Goal: Information Seeking & Learning: Compare options

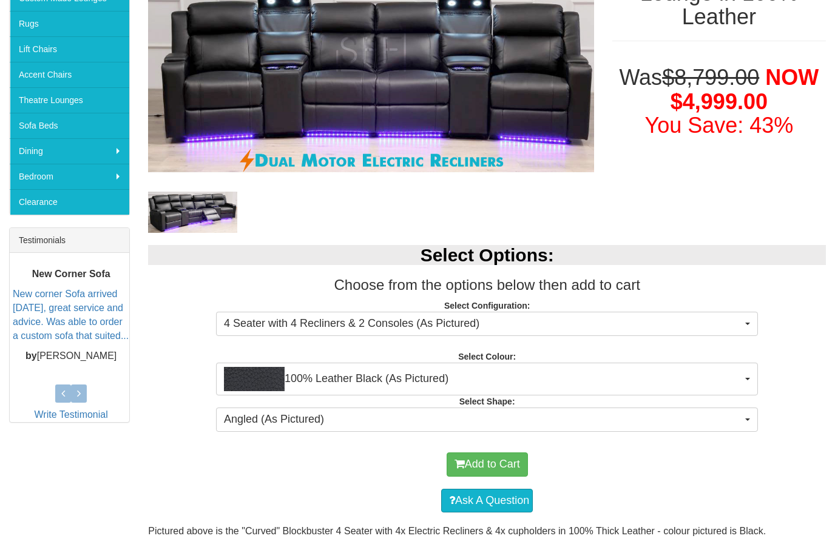
scroll to position [288, 0]
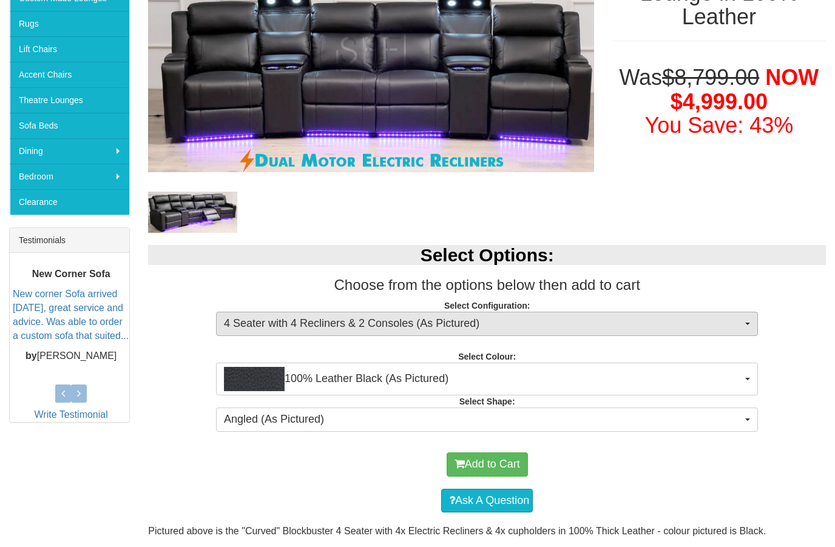
click at [749, 326] on button "4 Seater with 4 Recliners & 2 Consoles (As Pictured)" at bounding box center [487, 324] width 542 height 24
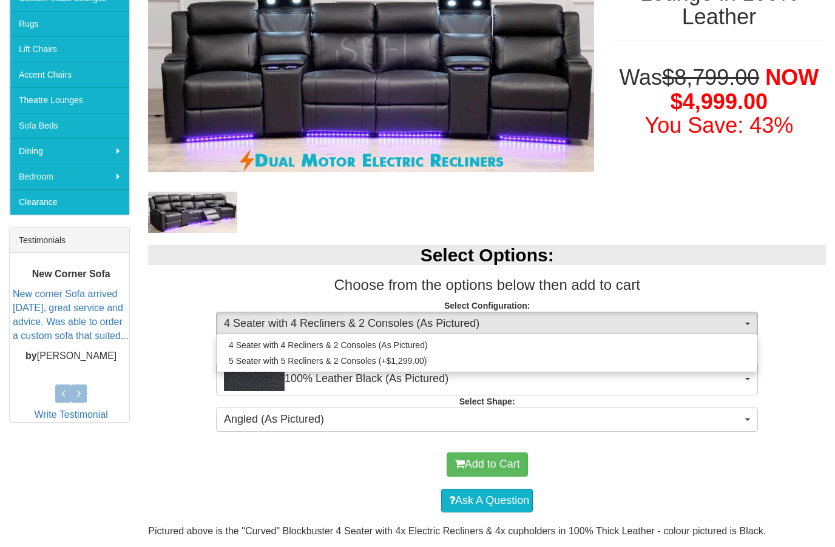
click at [59, 540] on div at bounding box center [417, 273] width 835 height 547
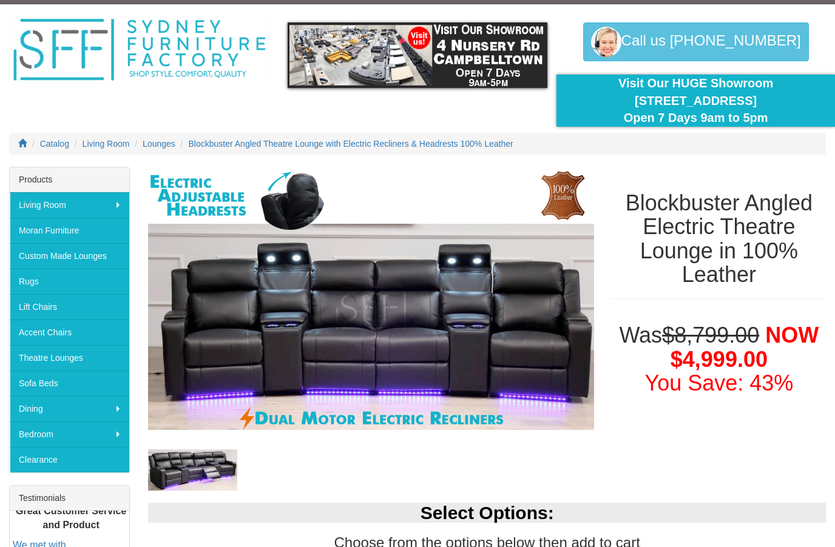
scroll to position [0, 0]
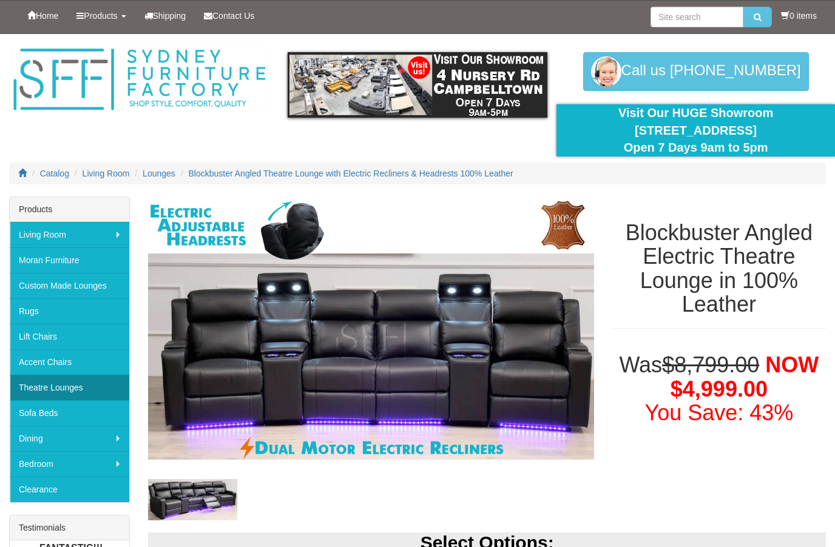
click at [56, 392] on link "Theatre Lounges" at bounding box center [70, 387] width 120 height 25
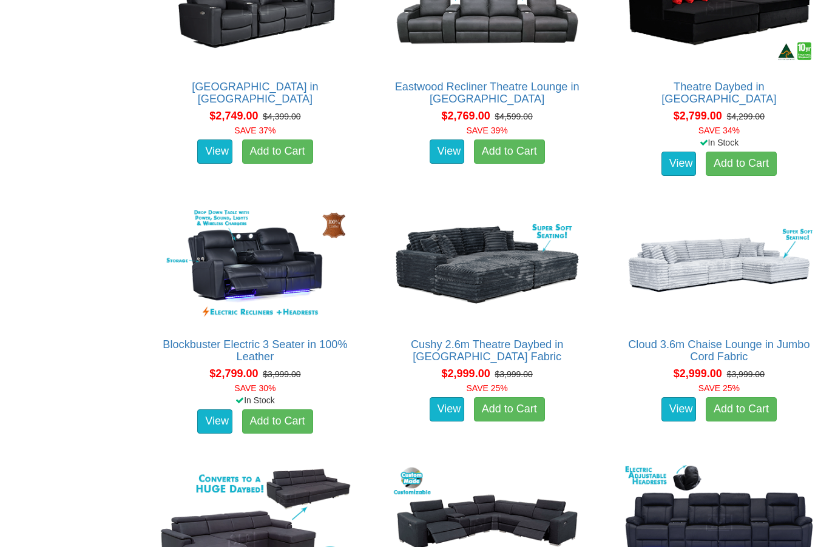
scroll to position [1646, 0]
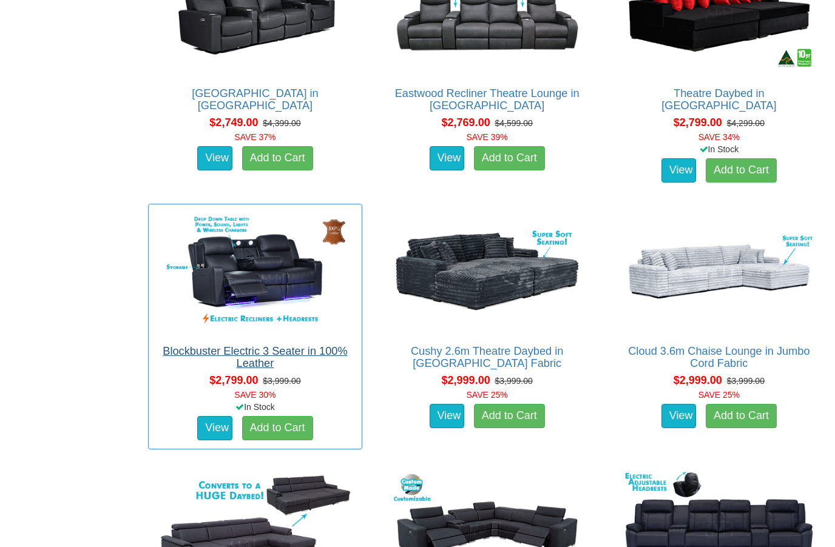
click at [207, 346] on link "Blockbuster Electric 3 Seater in 100% Leather" at bounding box center [255, 358] width 184 height 24
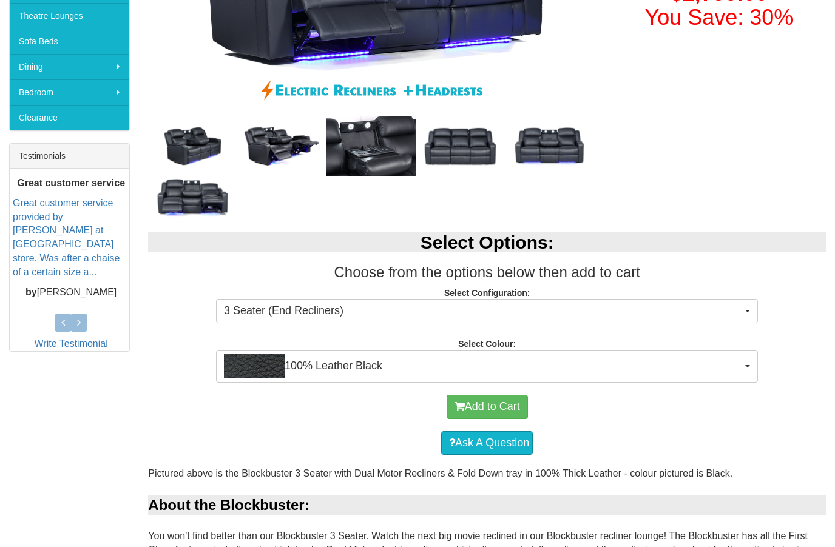
scroll to position [372, 0]
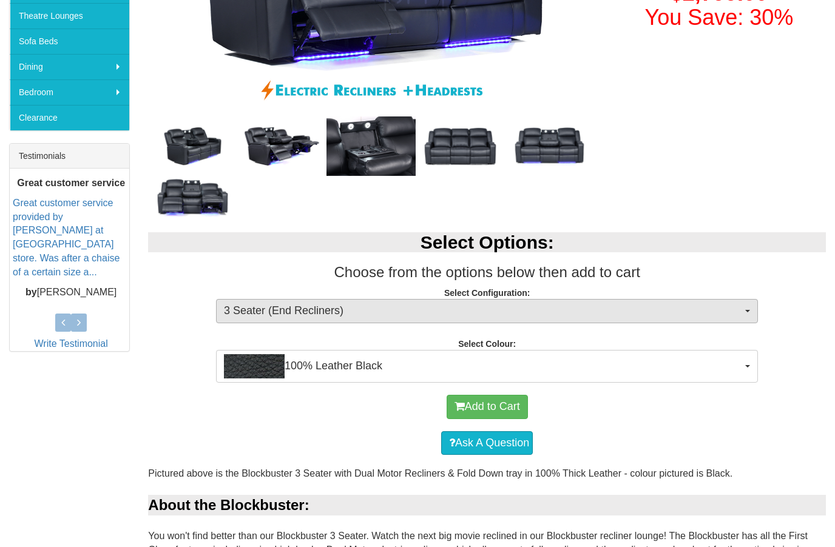
click at [747, 310] on span "button" at bounding box center [747, 311] width 5 height 2
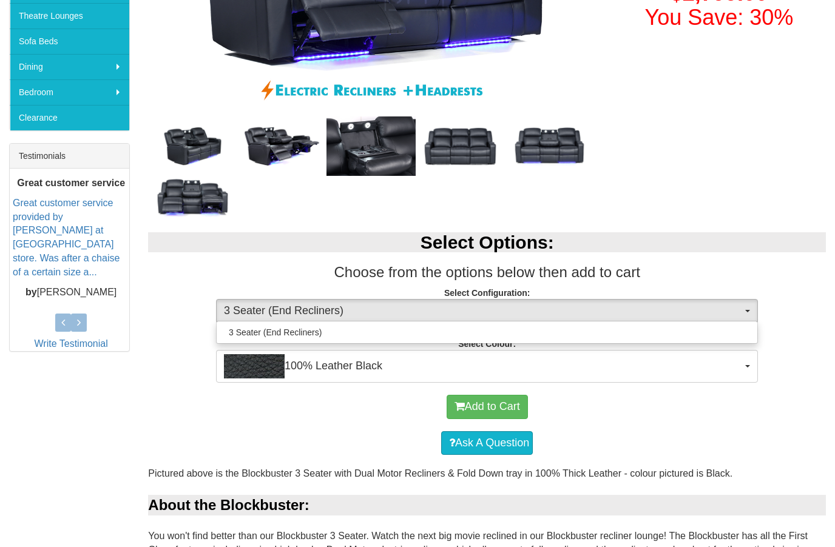
click at [742, 402] on div at bounding box center [417, 273] width 835 height 547
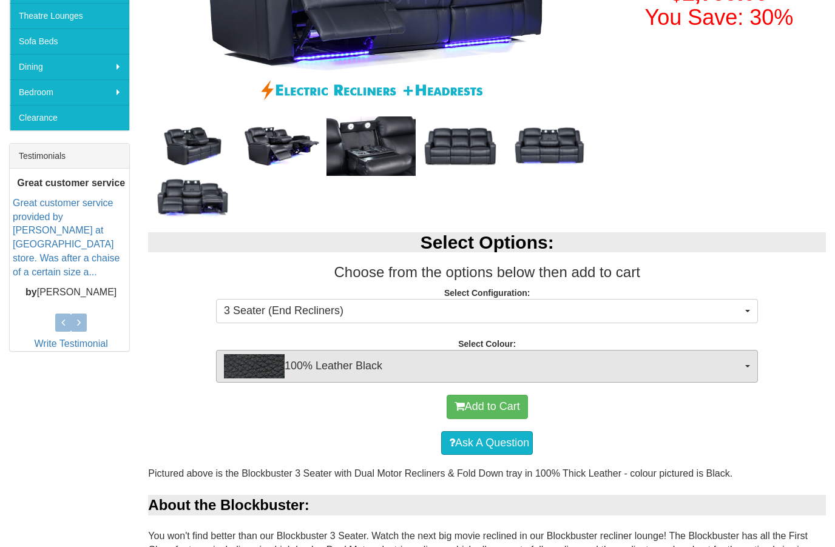
click at [748, 367] on button "100% Leather Black" at bounding box center [487, 366] width 542 height 33
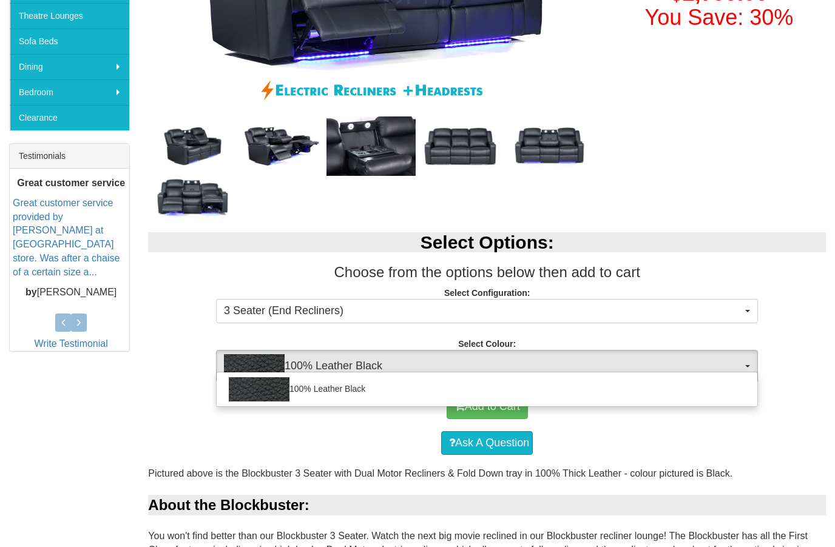
click at [733, 432] on div at bounding box center [417, 273] width 835 height 547
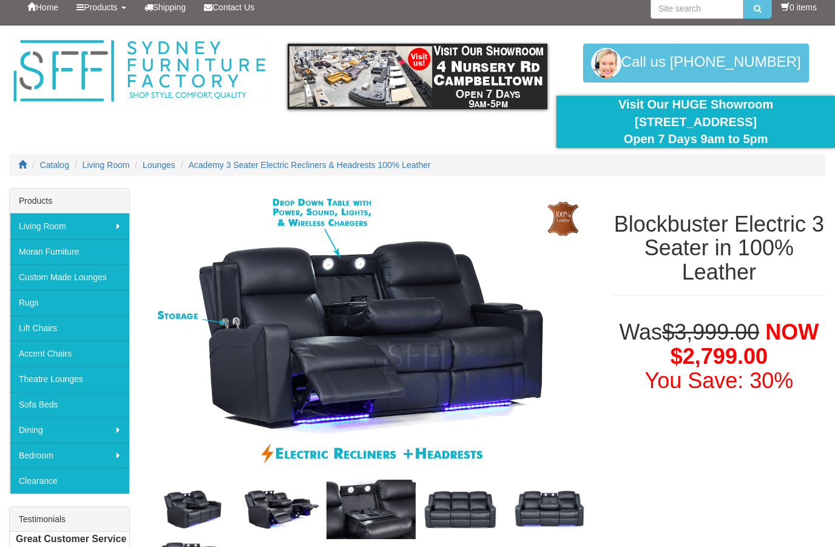
scroll to position [0, 0]
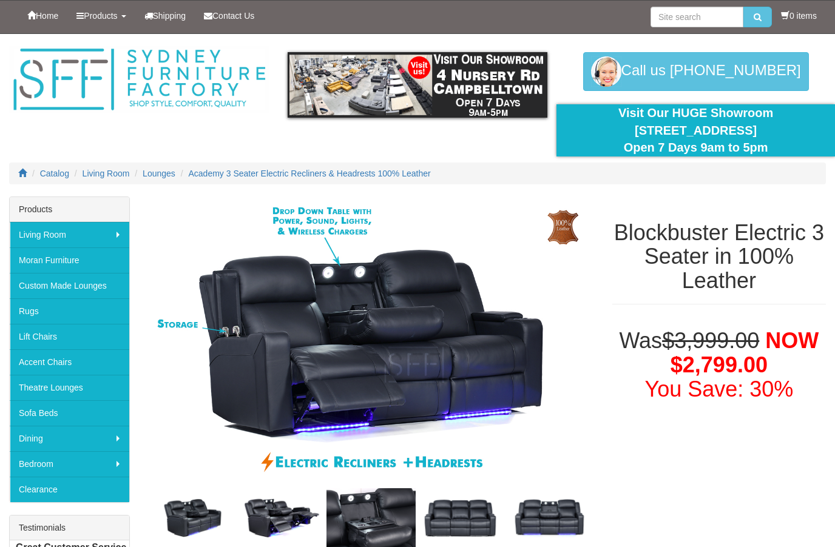
click at [280, 338] on img at bounding box center [370, 347] width 445 height 300
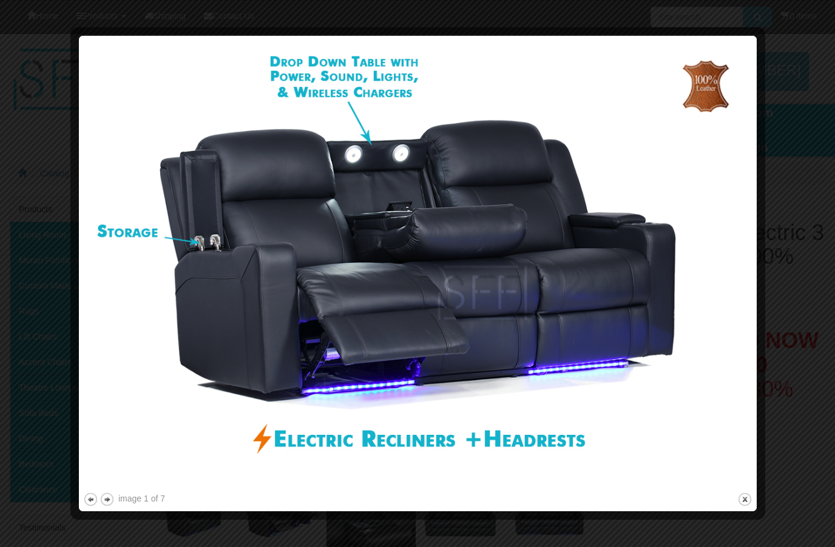
click at [734, 263] on img at bounding box center [417, 265] width 669 height 450
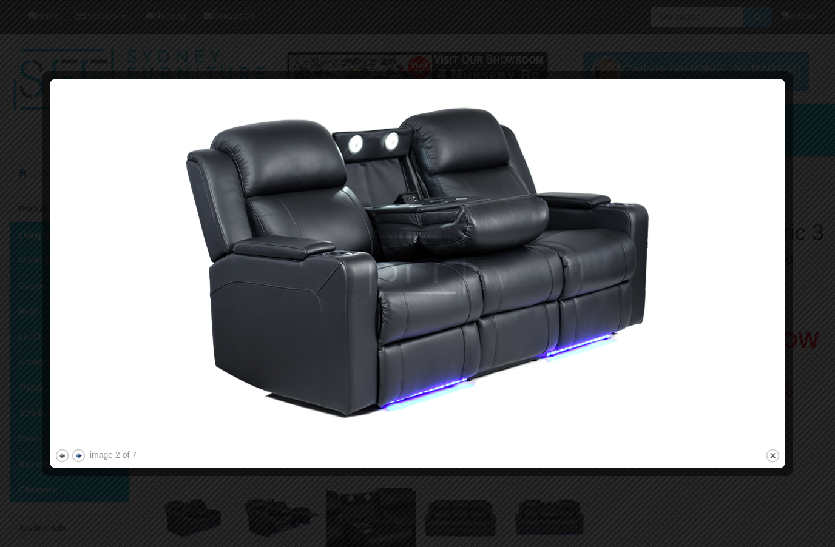
click at [81, 458] on button "next" at bounding box center [78, 455] width 15 height 15
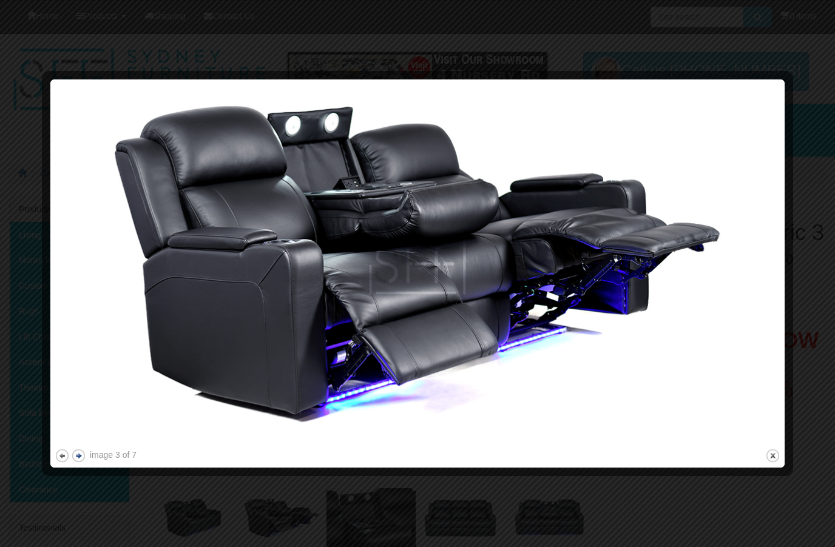
click at [84, 457] on button "next" at bounding box center [78, 455] width 15 height 15
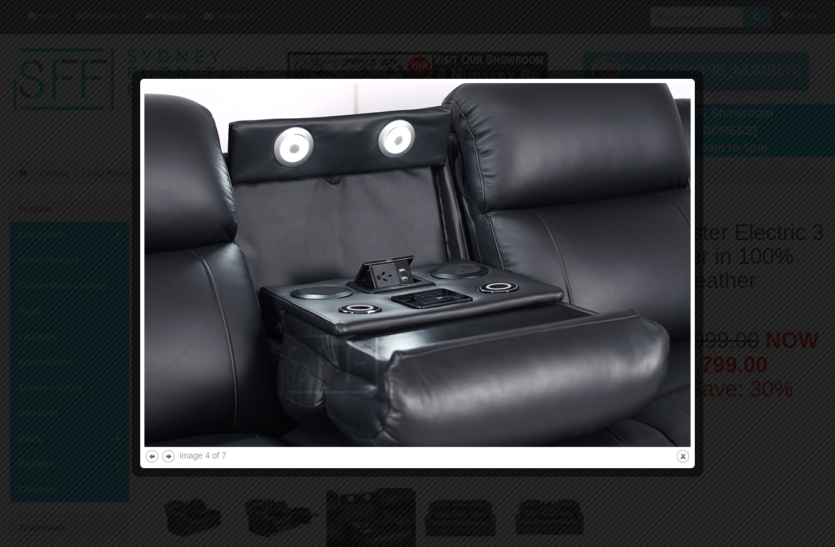
click at [77, 470] on div at bounding box center [417, 273] width 835 height 547
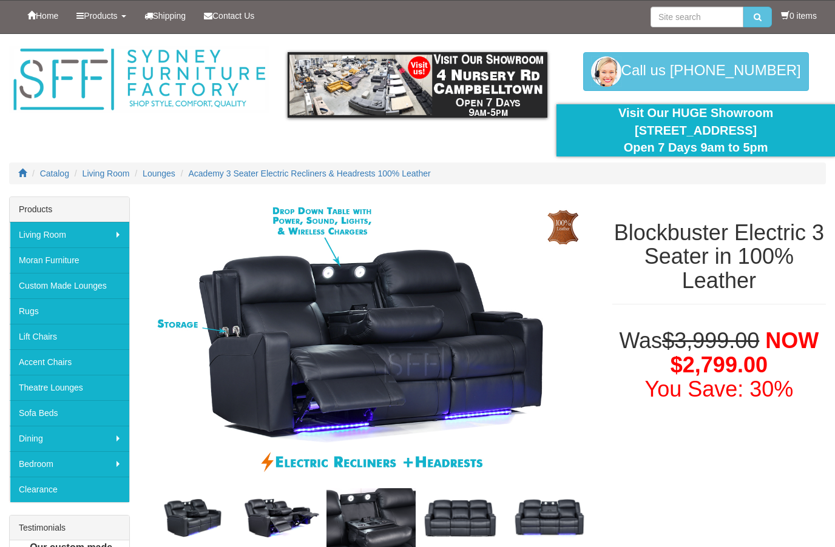
click at [482, 351] on img at bounding box center [370, 347] width 445 height 300
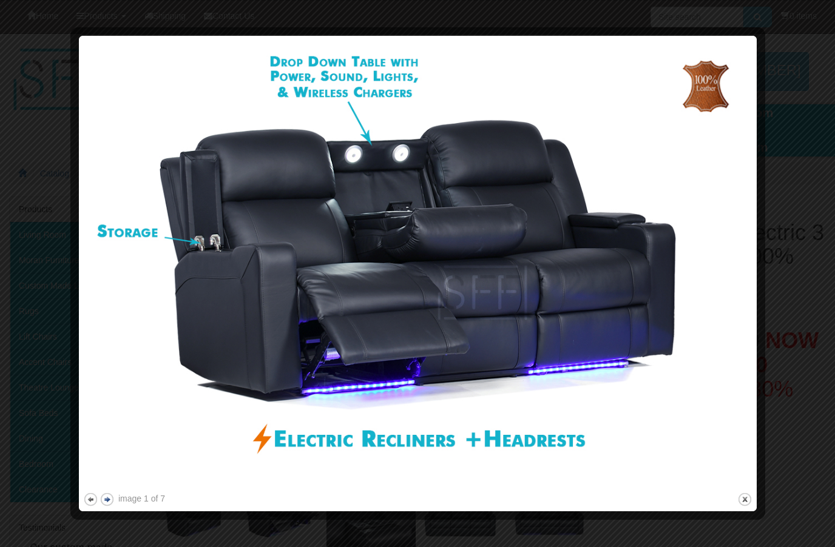
click at [109, 496] on button "next" at bounding box center [106, 499] width 15 height 15
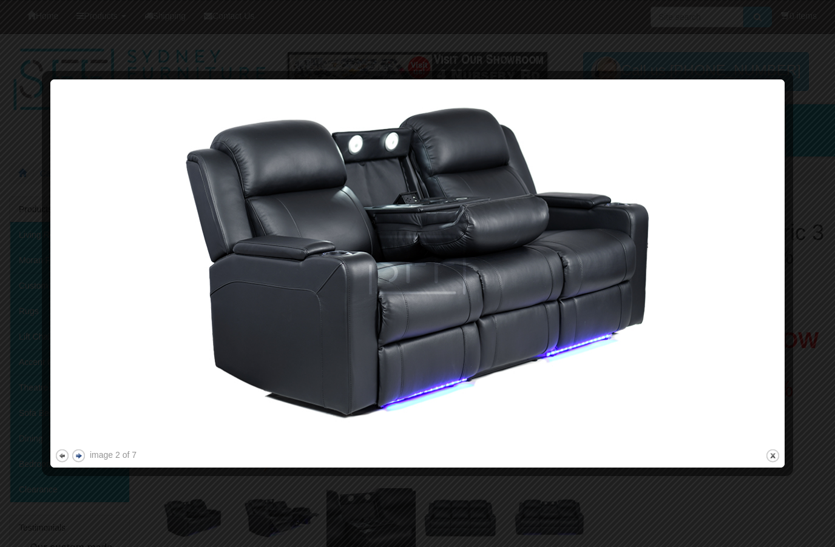
click at [81, 451] on button "next" at bounding box center [78, 455] width 15 height 15
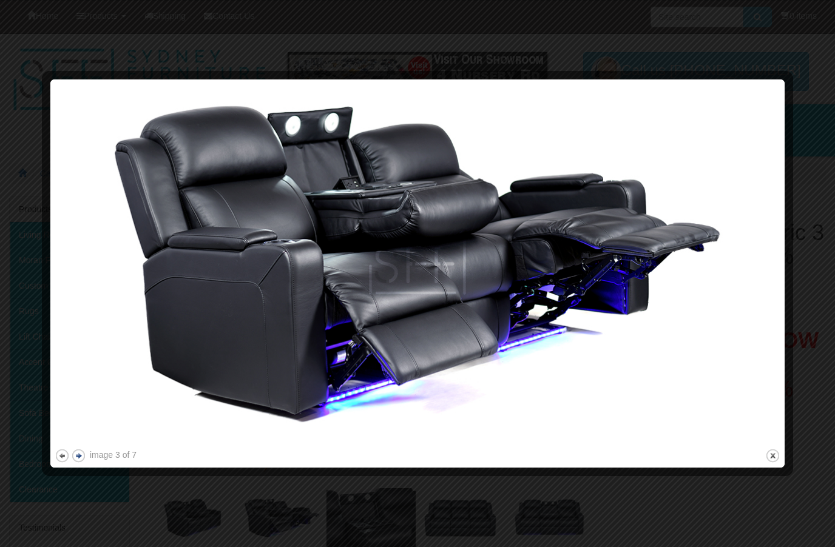
click at [80, 453] on button "next" at bounding box center [78, 455] width 15 height 15
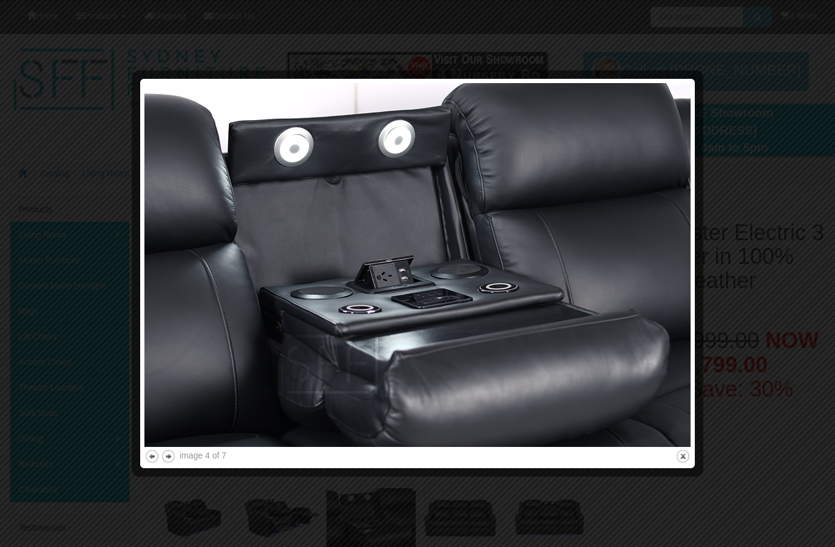
click at [171, 446] on img at bounding box center [417, 265] width 546 height 364
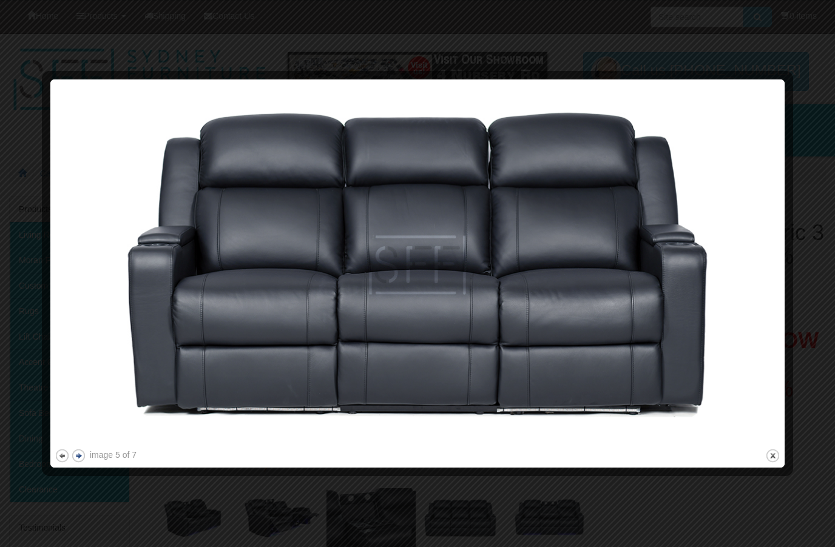
click at [84, 459] on button "next" at bounding box center [78, 455] width 15 height 15
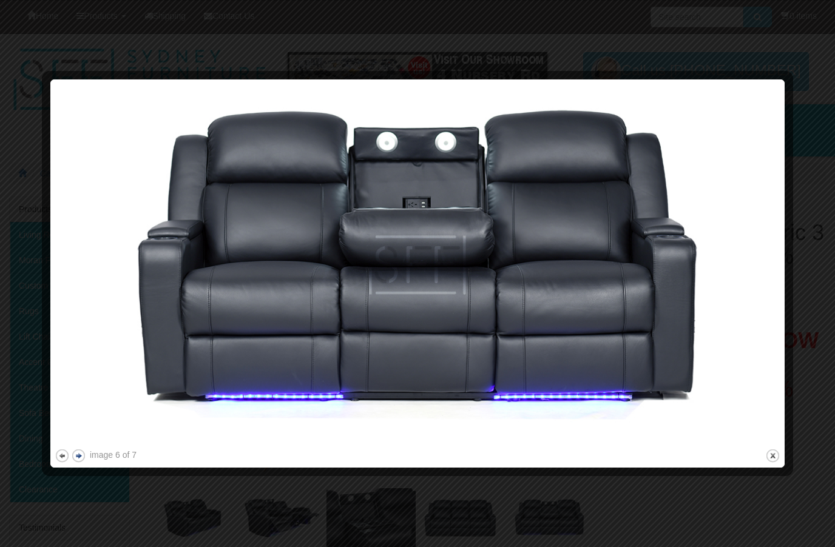
click at [86, 453] on button "next" at bounding box center [78, 455] width 15 height 15
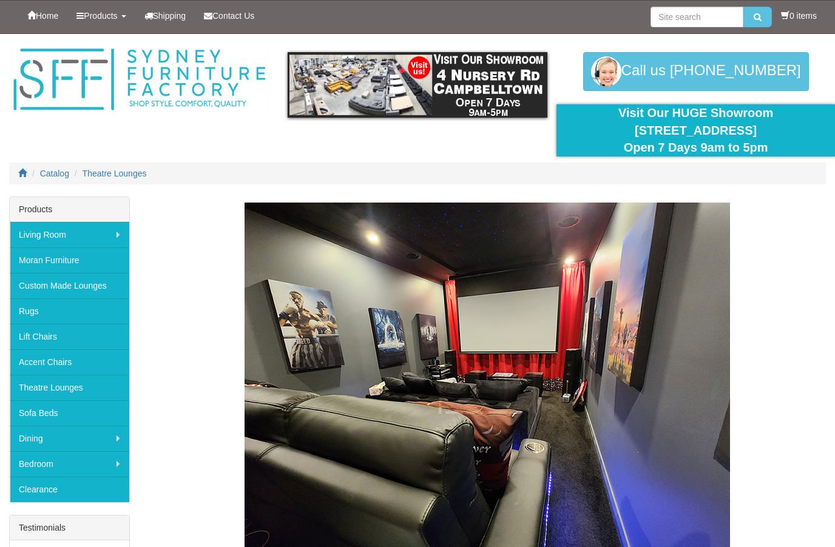
scroll to position [1646, 0]
